Goal: Task Accomplishment & Management: Use online tool/utility

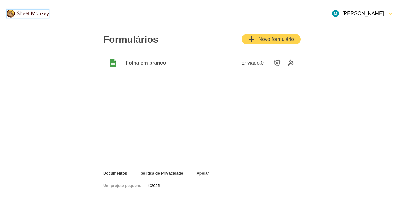
click at [25, 13] on img at bounding box center [28, 14] width 42 height 8
click at [279, 36] on font "Novo formulário" at bounding box center [276, 39] width 36 height 6
click at [289, 63] on icon "Ferramentas" at bounding box center [290, 62] width 7 height 7
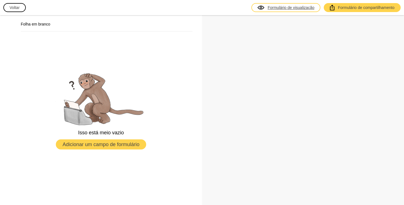
click at [280, 10] on link "Formulário de visualização" at bounding box center [285, 7] width 69 height 9
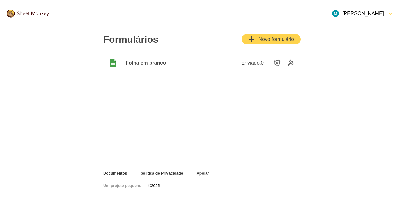
click at [152, 61] on font "Folha em branco" at bounding box center [146, 63] width 40 height 6
click at [277, 62] on icon "Opções de configuração" at bounding box center [277, 62] width 7 height 7
click at [290, 64] on icon "Ferramentas" at bounding box center [291, 63] width 6 height 6
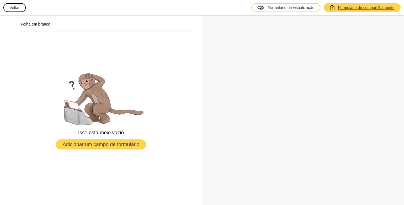
click at [353, 11] on link "Formulário de compartilhamento" at bounding box center [362, 7] width 77 height 9
